Goal: Check status: Check status

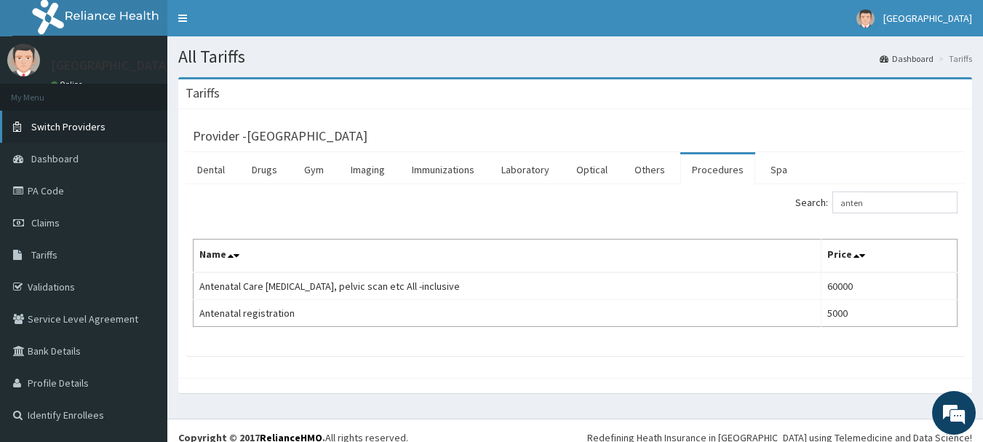
click at [71, 122] on span "Switch Providers" at bounding box center [68, 126] width 74 height 13
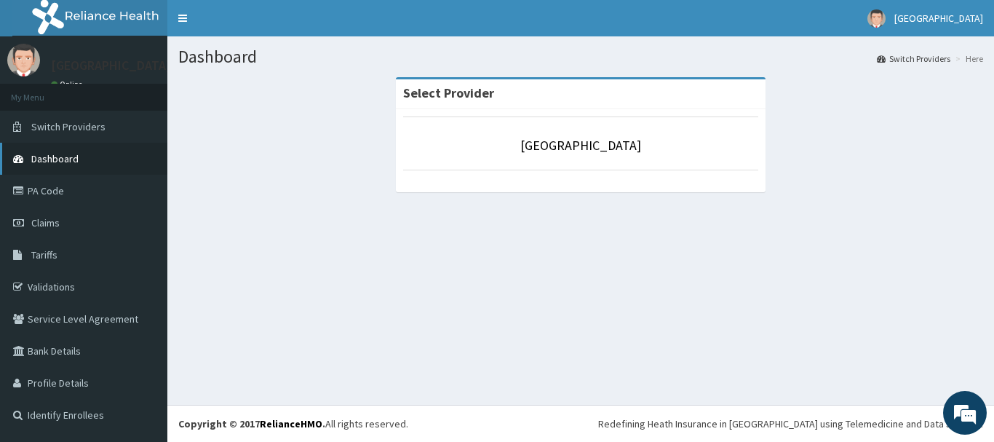
click at [67, 164] on span "Dashboard" at bounding box center [54, 158] width 47 height 13
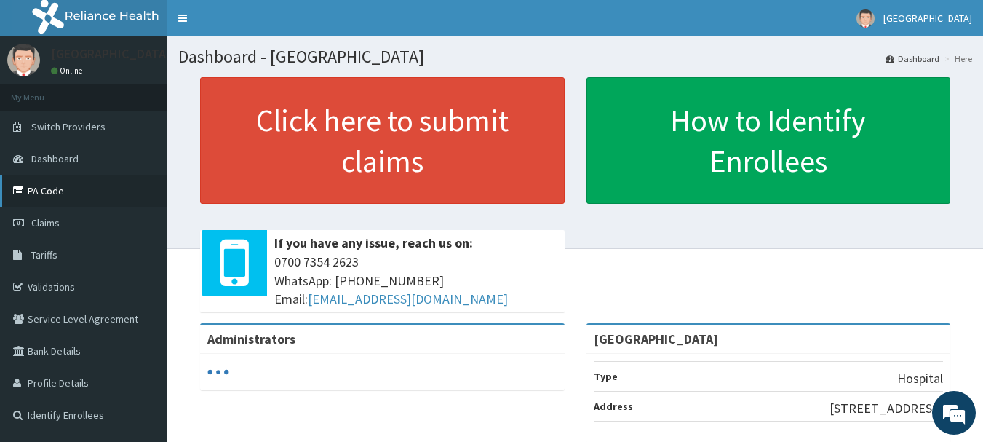
click at [50, 199] on link "PA Code" at bounding box center [83, 191] width 167 height 32
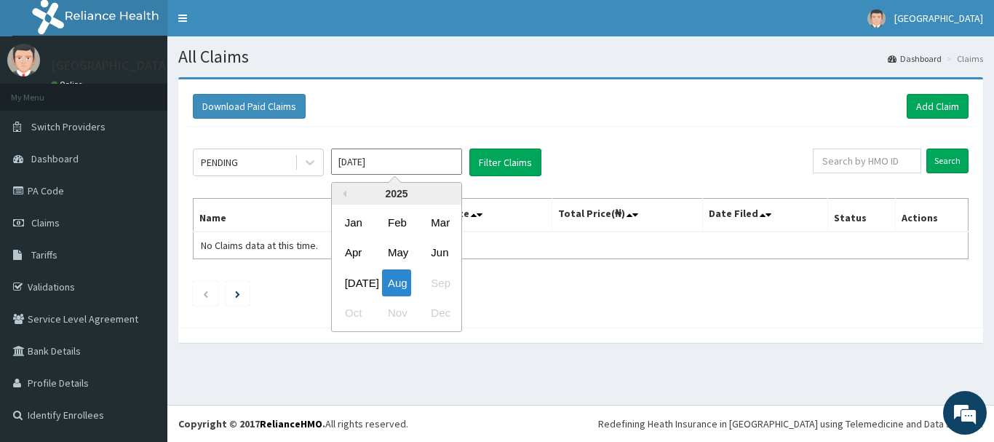
click at [389, 166] on input "[DATE]" at bounding box center [396, 161] width 131 height 26
click at [355, 287] on div "[DATE]" at bounding box center [353, 282] width 29 height 27
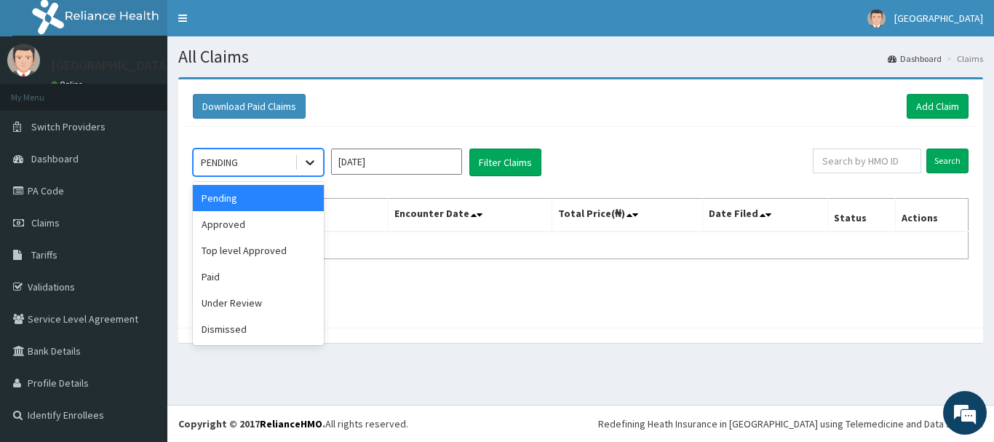
click at [302, 161] on div at bounding box center [310, 162] width 26 height 26
click at [272, 228] on div "Approved" at bounding box center [258, 224] width 131 height 26
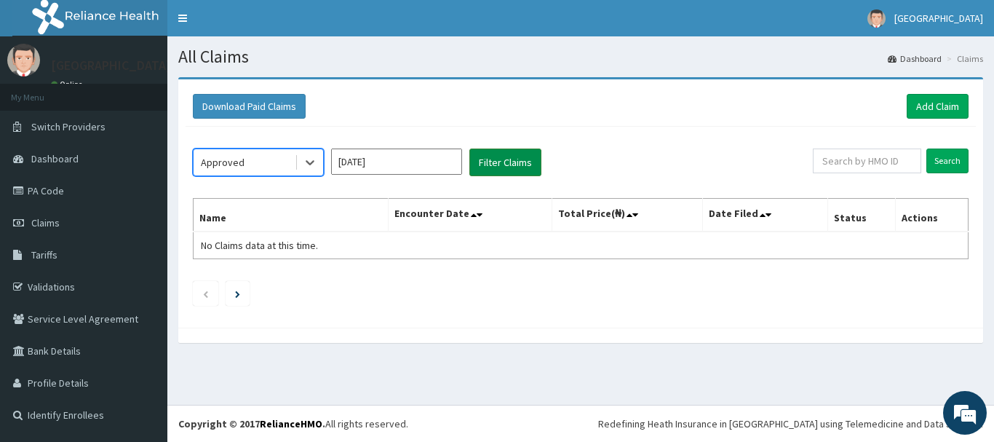
click at [493, 156] on button "Filter Claims" at bounding box center [505, 162] width 72 height 28
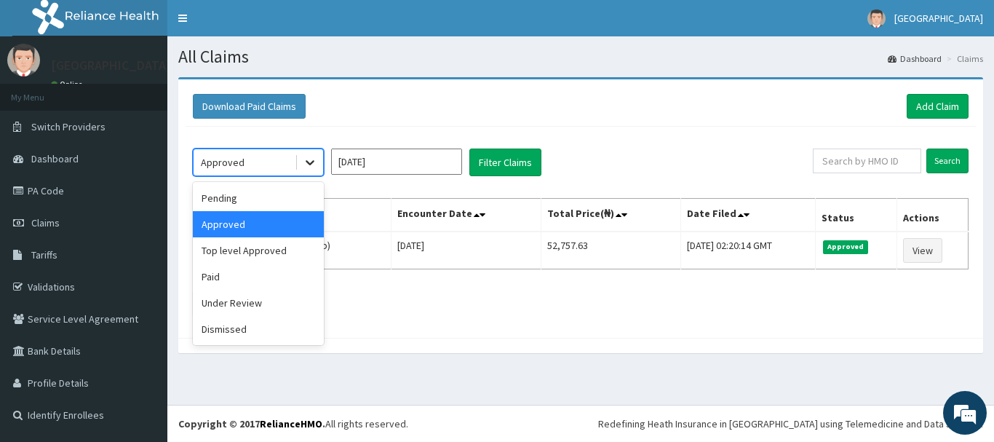
click at [308, 161] on icon at bounding box center [310, 162] width 15 height 15
click at [293, 217] on div "Approved" at bounding box center [258, 224] width 131 height 26
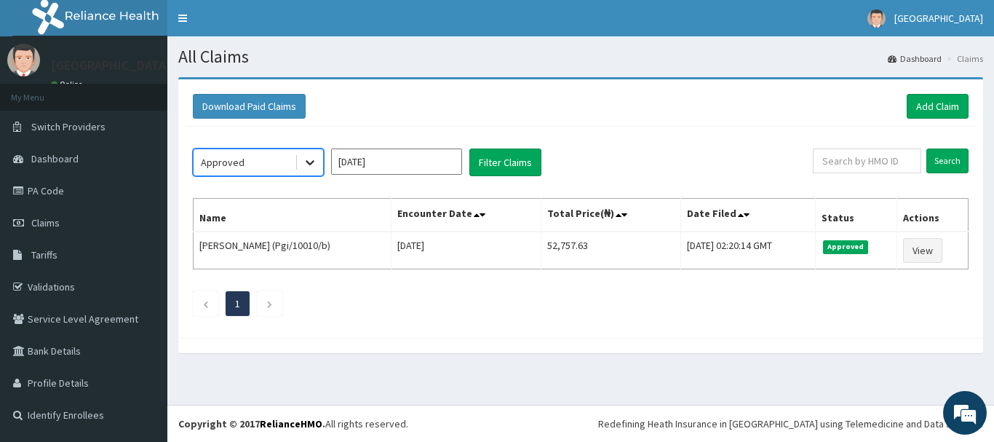
click at [304, 159] on icon at bounding box center [310, 162] width 15 height 15
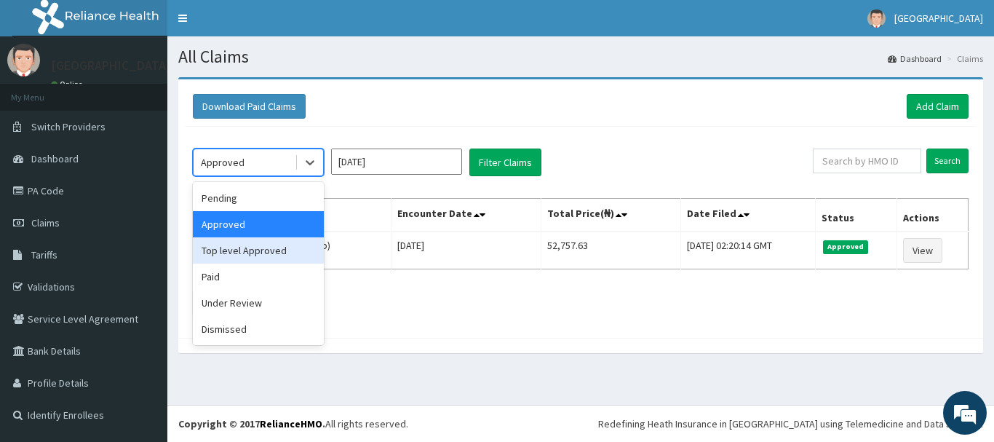
click at [274, 248] on div "Top level Approved" at bounding box center [258, 250] width 131 height 26
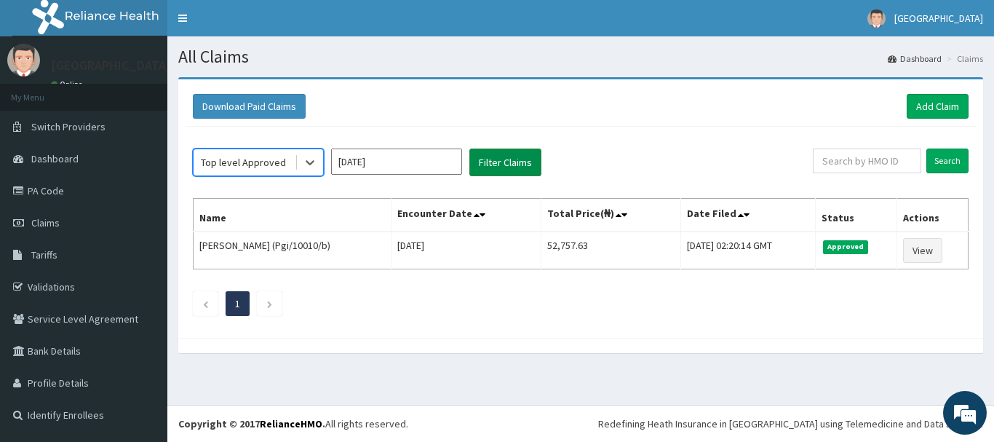
click at [500, 162] on button "Filter Claims" at bounding box center [505, 162] width 72 height 28
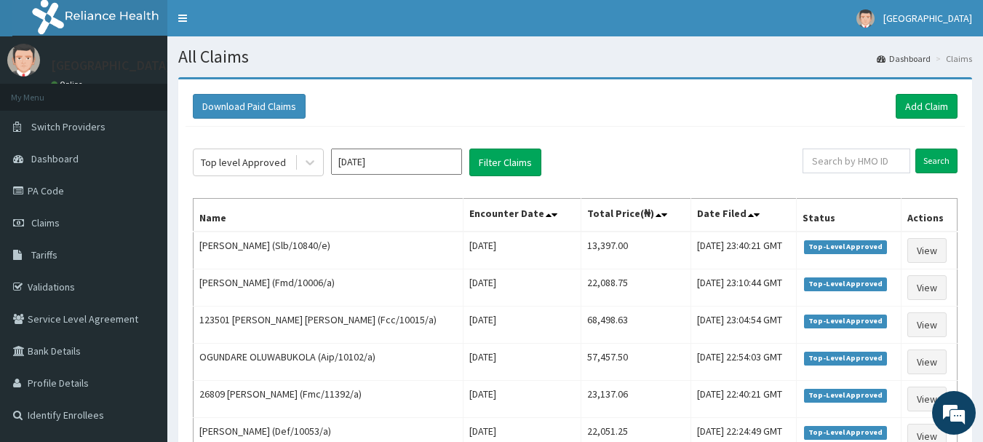
click at [399, 163] on input "[DATE]" at bounding box center [396, 161] width 131 height 26
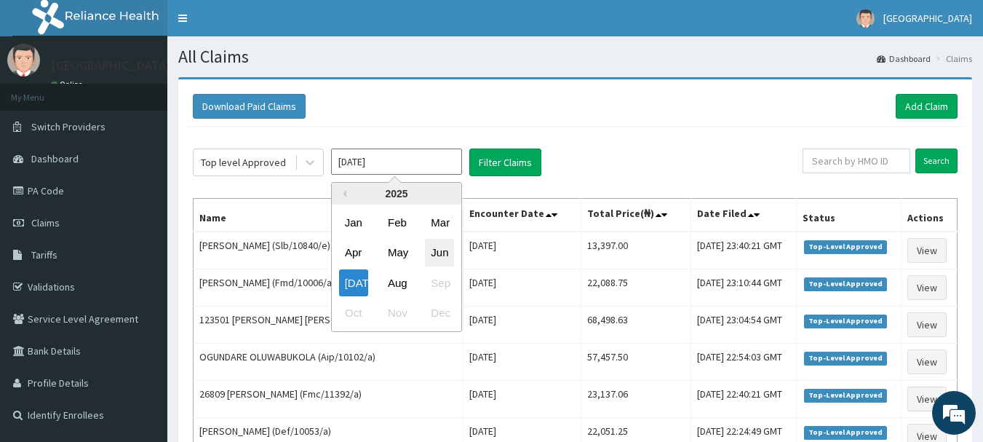
click at [442, 254] on div "Jun" at bounding box center [439, 252] width 29 height 27
type input "[DATE]"
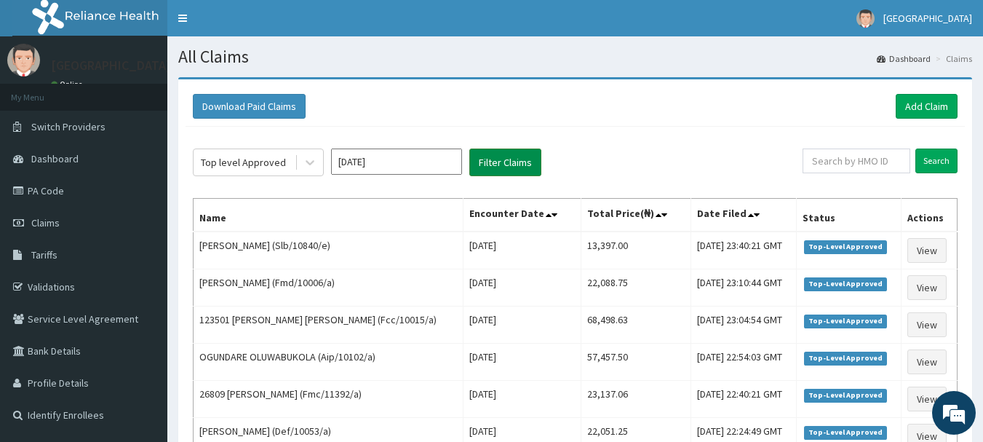
click at [489, 168] on button "Filter Claims" at bounding box center [505, 162] width 72 height 28
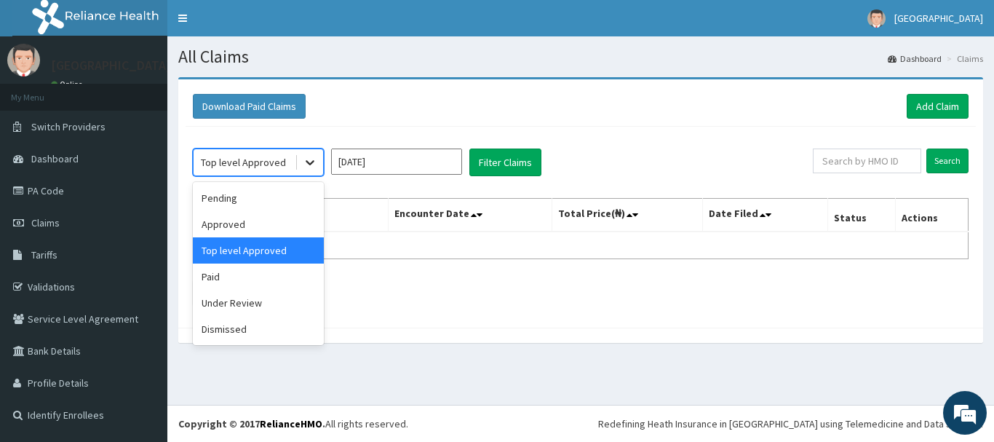
click at [304, 162] on icon at bounding box center [310, 162] width 15 height 15
click at [274, 217] on div "Approved" at bounding box center [258, 224] width 131 height 26
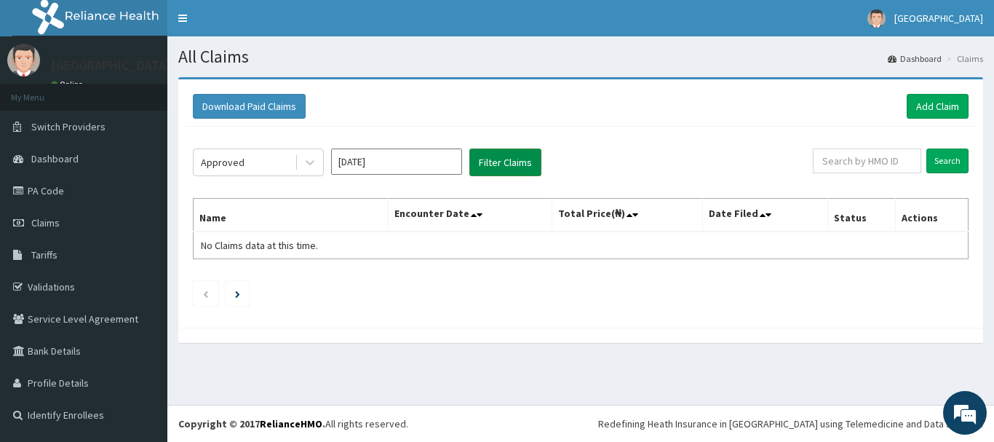
click at [511, 162] on button "Filter Claims" at bounding box center [505, 162] width 72 height 28
